Goal: Task Accomplishment & Management: Manage account settings

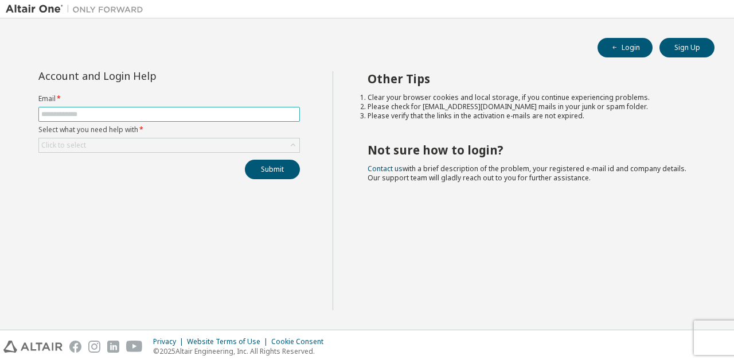
click at [154, 111] on input "text" at bounding box center [169, 114] width 256 height 9
click at [111, 144] on div "Click to select" at bounding box center [169, 145] width 260 height 14
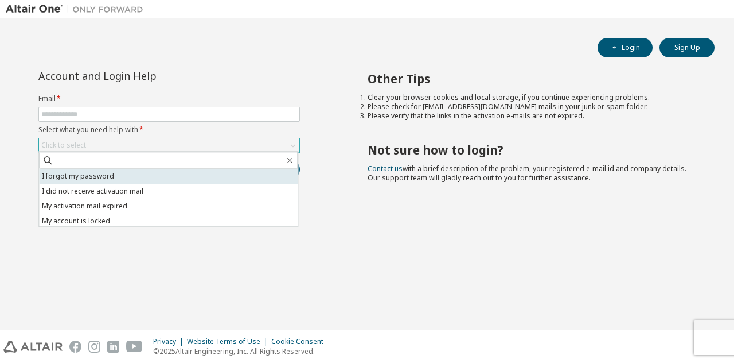
click at [116, 178] on li "I forgot my password" at bounding box center [168, 176] width 259 height 15
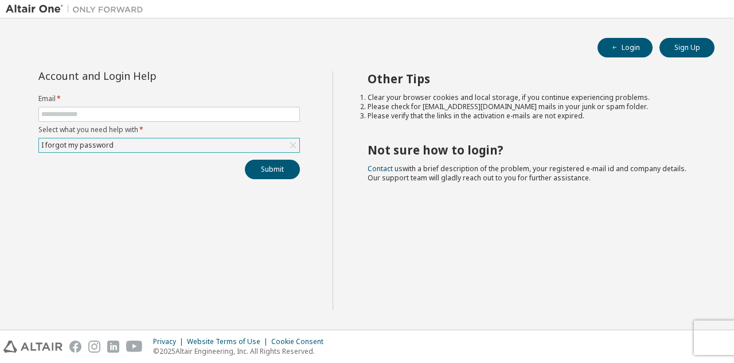
drag, startPoint x: 147, startPoint y: 141, endPoint x: 141, endPoint y: 145, distance: 7.3
click at [147, 141] on div "I forgot my password" at bounding box center [169, 145] width 260 height 14
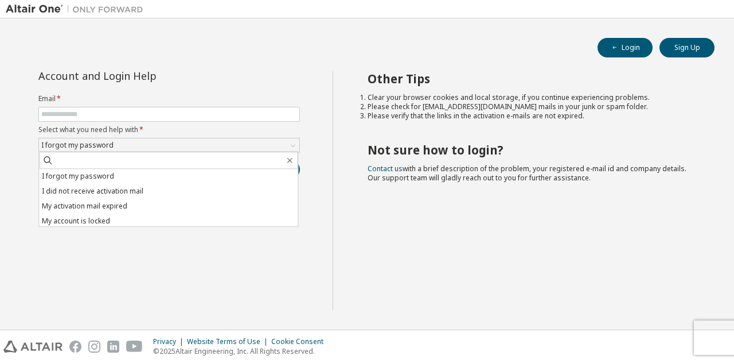
click at [134, 262] on div "Account and Login Help Email * Select what you need help with * I forgot my pas…" at bounding box center [169, 190] width 327 height 239
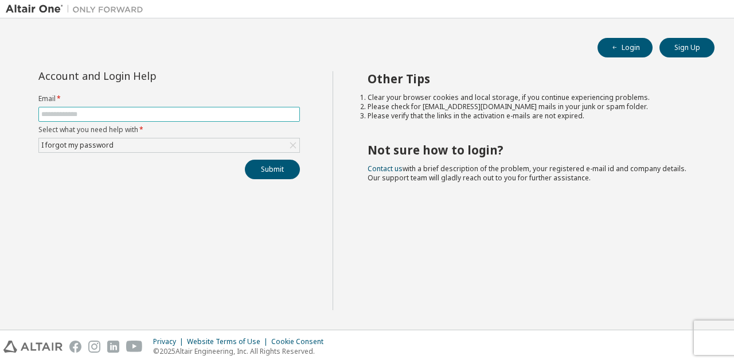
click at [102, 114] on input "text" at bounding box center [169, 114] width 256 height 9
type input "**********"
click at [245, 159] on button "Submit" at bounding box center [272, 169] width 55 height 20
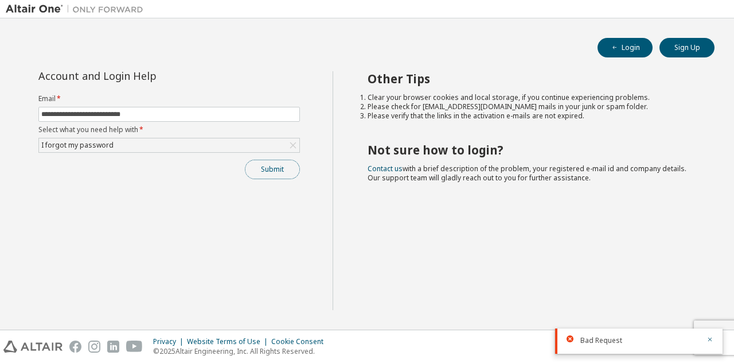
click at [253, 173] on button "Submit" at bounding box center [272, 169] width 55 height 20
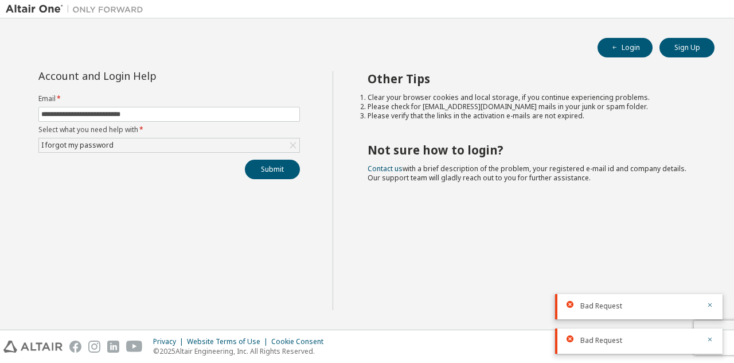
click at [224, 104] on form "**********" at bounding box center [169, 123] width 262 height 59
click at [630, 46] on button "Login" at bounding box center [625, 48] width 55 height 20
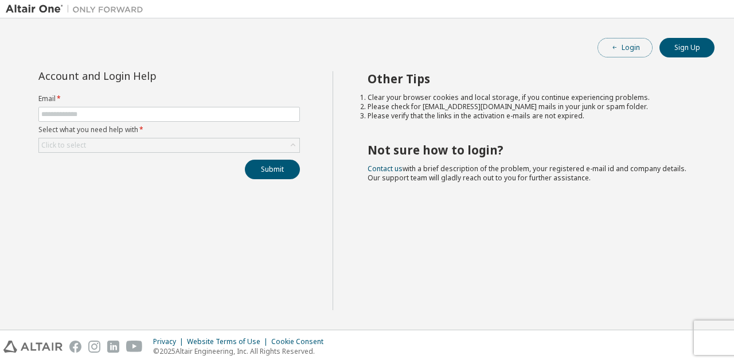
click at [619, 50] on span "button" at bounding box center [614, 47] width 9 height 9
click at [146, 111] on input "text" at bounding box center [169, 114] width 256 height 9
type input "**********"
click at [74, 149] on div "Click to select" at bounding box center [64, 145] width 48 height 13
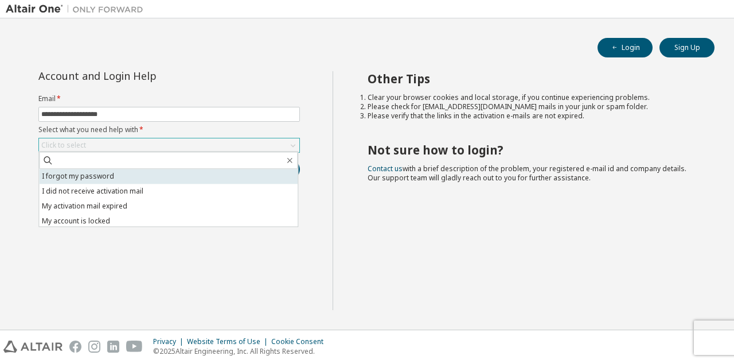
click at [81, 181] on li "I forgot my password" at bounding box center [168, 176] width 259 height 15
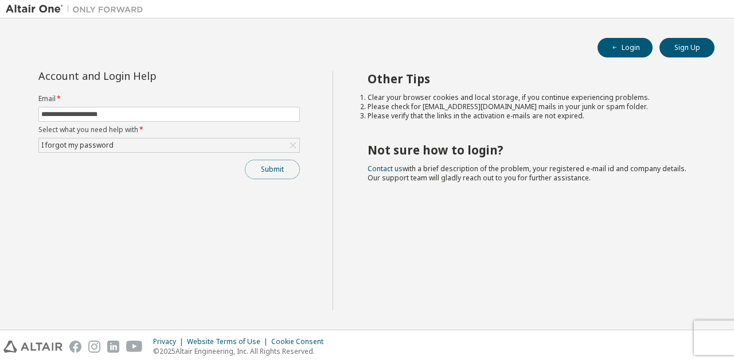
click at [279, 165] on button "Submit" at bounding box center [272, 169] width 55 height 20
